Goal: Information Seeking & Learning: Learn about a topic

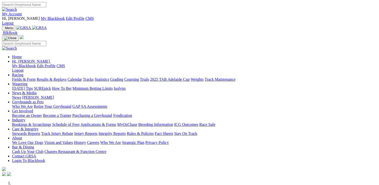
click at [39, 127] on link "Care & Integrity" at bounding box center [25, 129] width 27 height 4
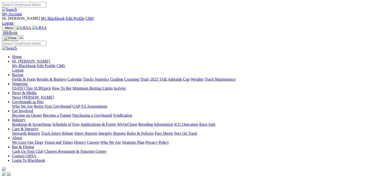
click at [23, 73] on link "Racing" at bounding box center [17, 75] width 11 height 4
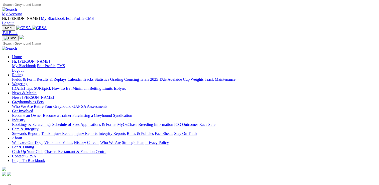
click at [23, 73] on link "Racing" at bounding box center [17, 75] width 11 height 4
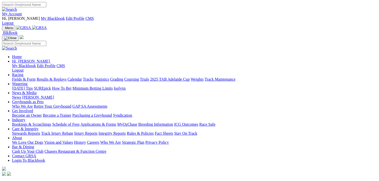
click at [18, 77] on link "Fields & Form" at bounding box center [24, 79] width 24 height 4
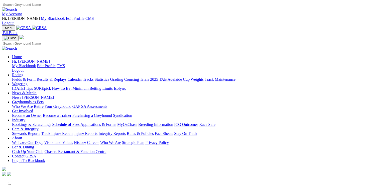
click at [23, 73] on link "Racing" at bounding box center [17, 75] width 11 height 4
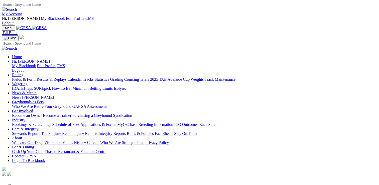
click at [23, 73] on link "Racing" at bounding box center [17, 75] width 11 height 4
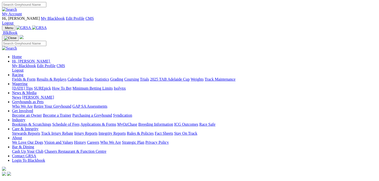
click at [25, 77] on link "Fields & Form" at bounding box center [24, 79] width 24 height 4
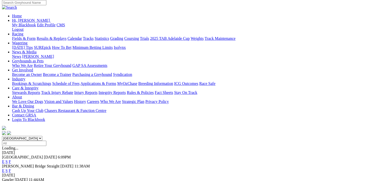
scroll to position [50, 0]
click at [11, 181] on link "F" at bounding box center [10, 184] width 2 height 4
